Goal: Task Accomplishment & Management: Use online tool/utility

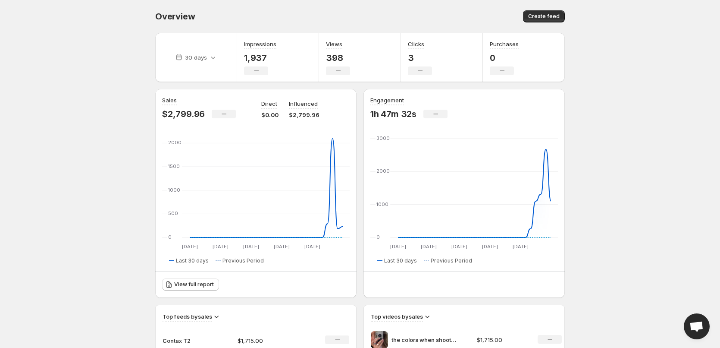
drag, startPoint x: 91, startPoint y: 112, endPoint x: 89, endPoint y: 126, distance: 14.0
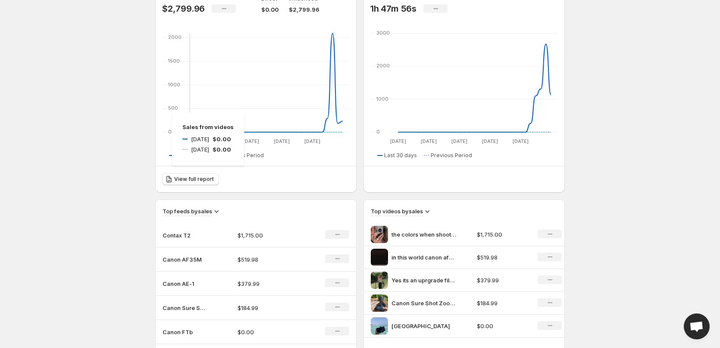
scroll to position [216, 0]
